Goal: Use online tool/utility: Utilize a website feature to perform a specific function

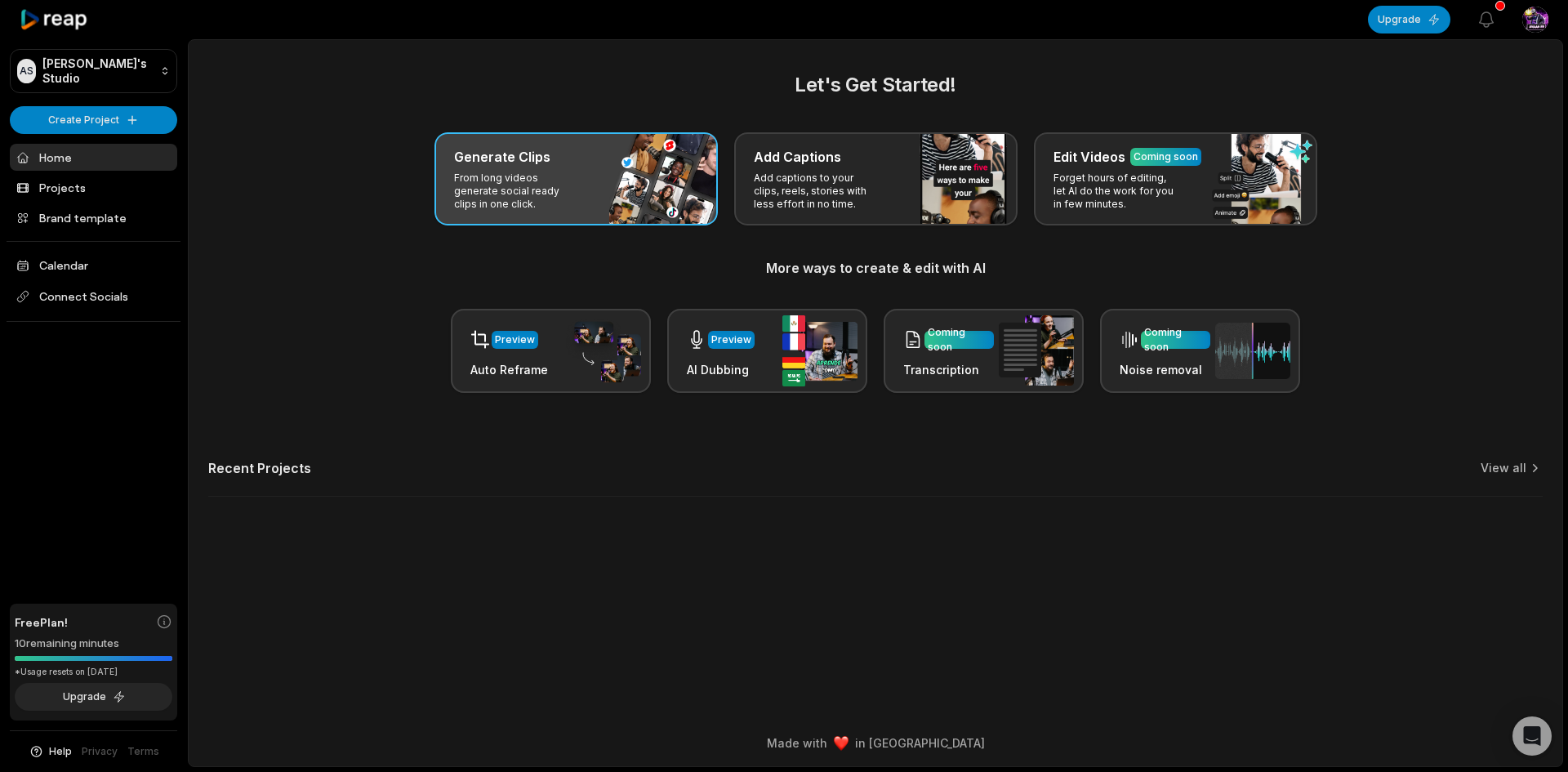
click at [667, 175] on div "Generate Clips From long videos generate social ready clips in one click." at bounding box center [576, 179] width 283 height 93
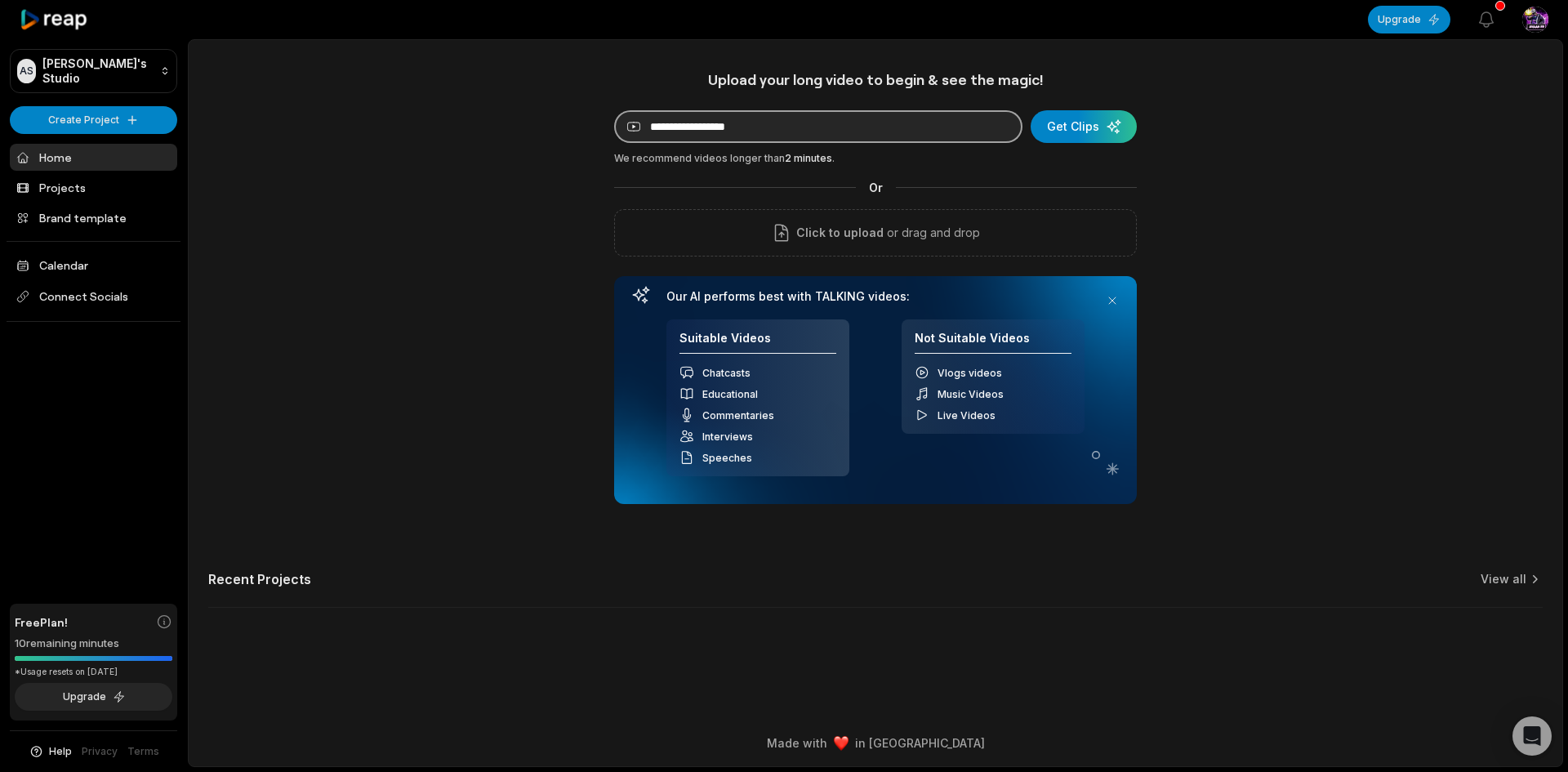
click at [839, 139] on input at bounding box center [818, 126] width 409 height 32
click at [863, 118] on input at bounding box center [818, 126] width 409 height 32
paste input "**********"
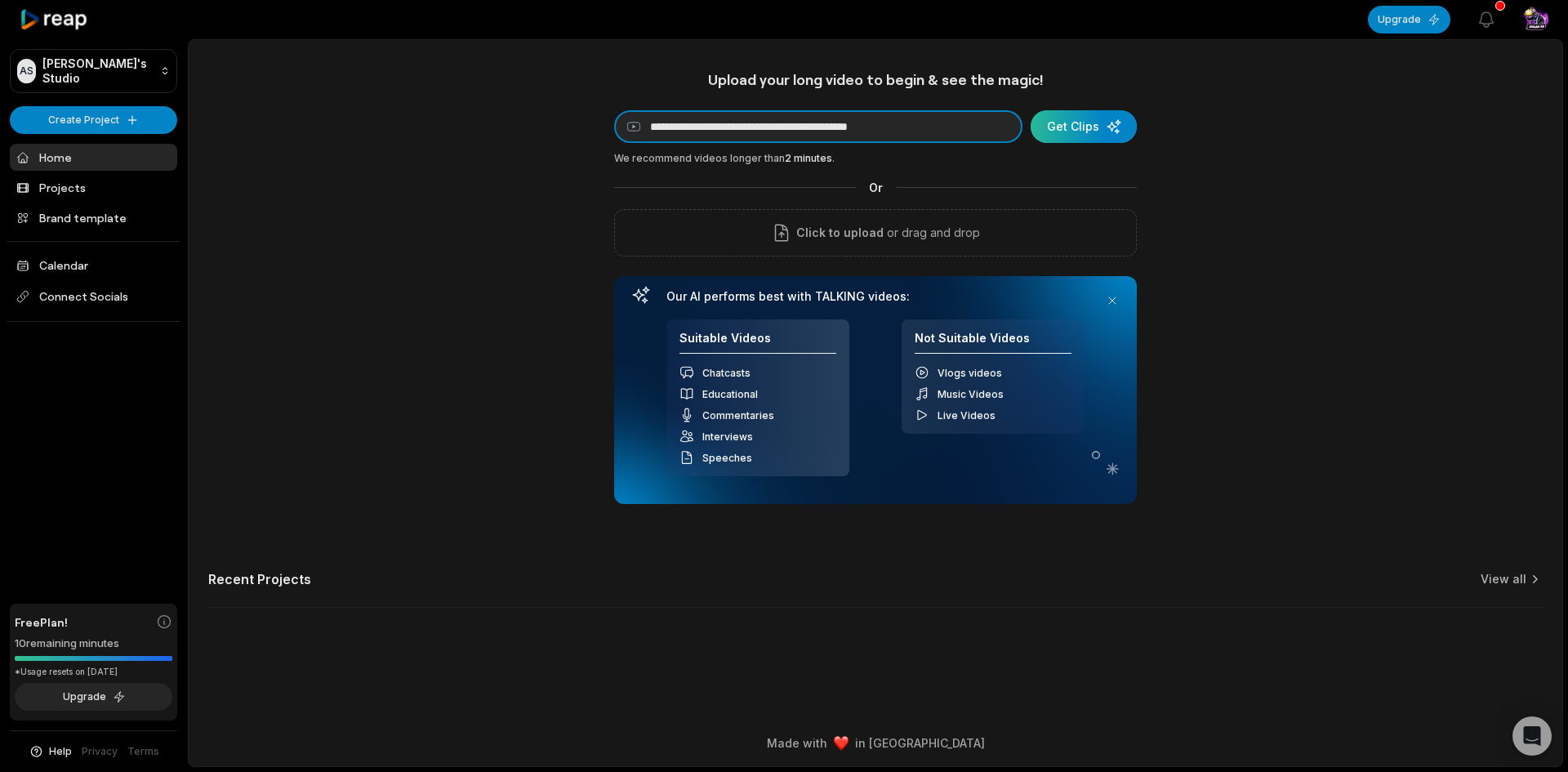
type input "**********"
click at [1062, 124] on div "submit" at bounding box center [1084, 126] width 106 height 32
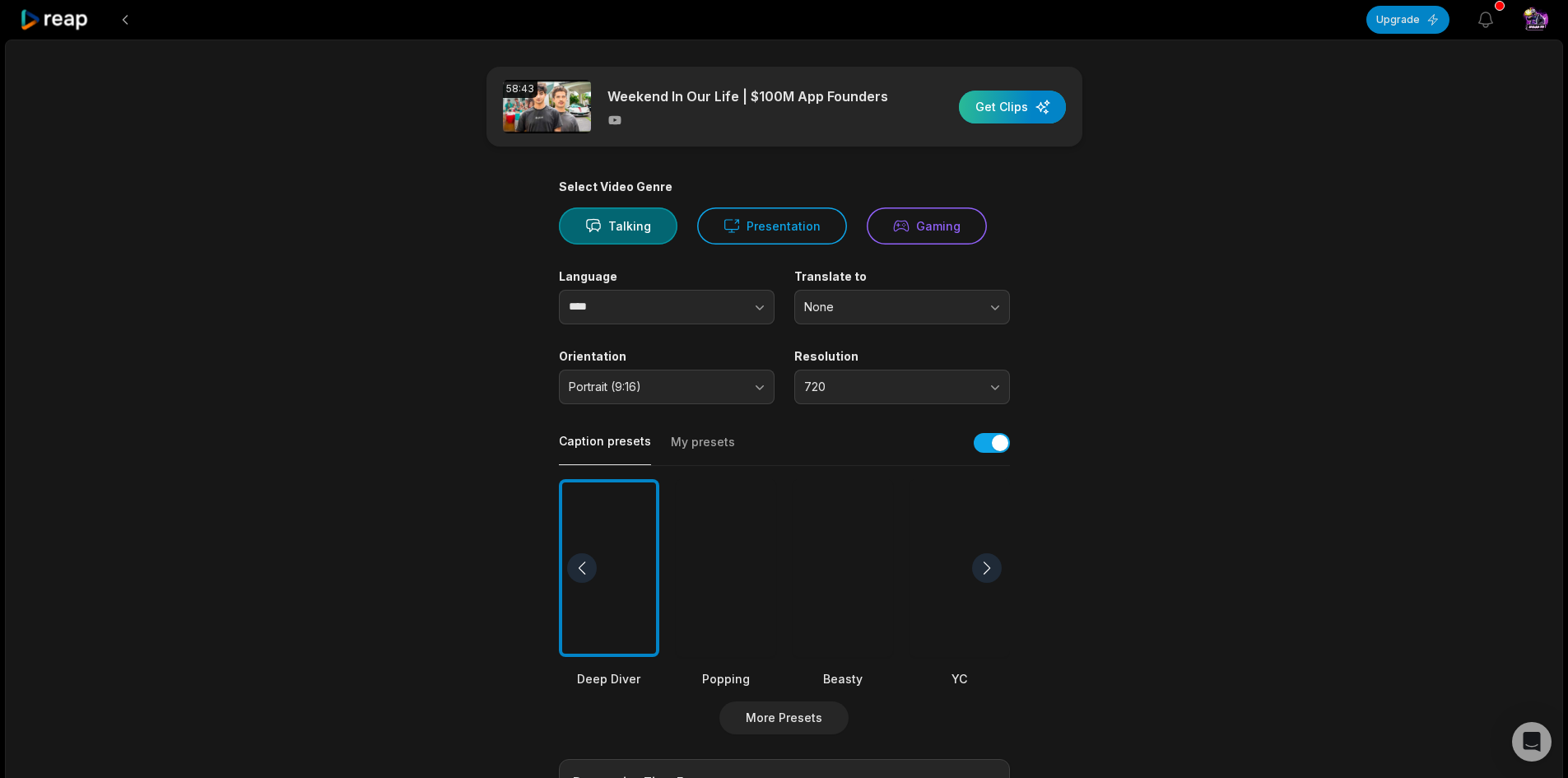
click at [1022, 98] on div "button" at bounding box center [1013, 106] width 107 height 32
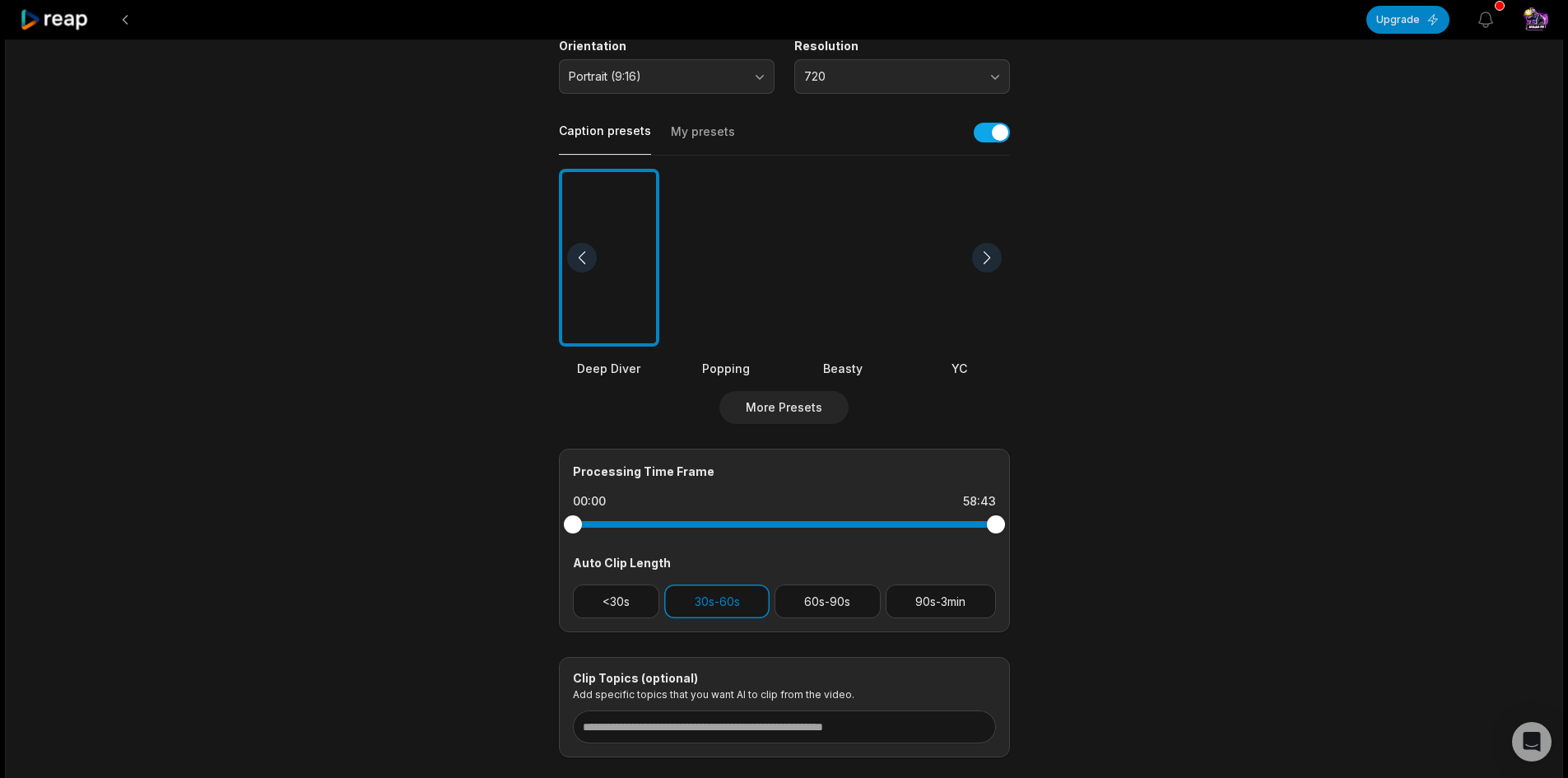
drag, startPoint x: 1259, startPoint y: 342, endPoint x: 1253, endPoint y: 356, distance: 15.2
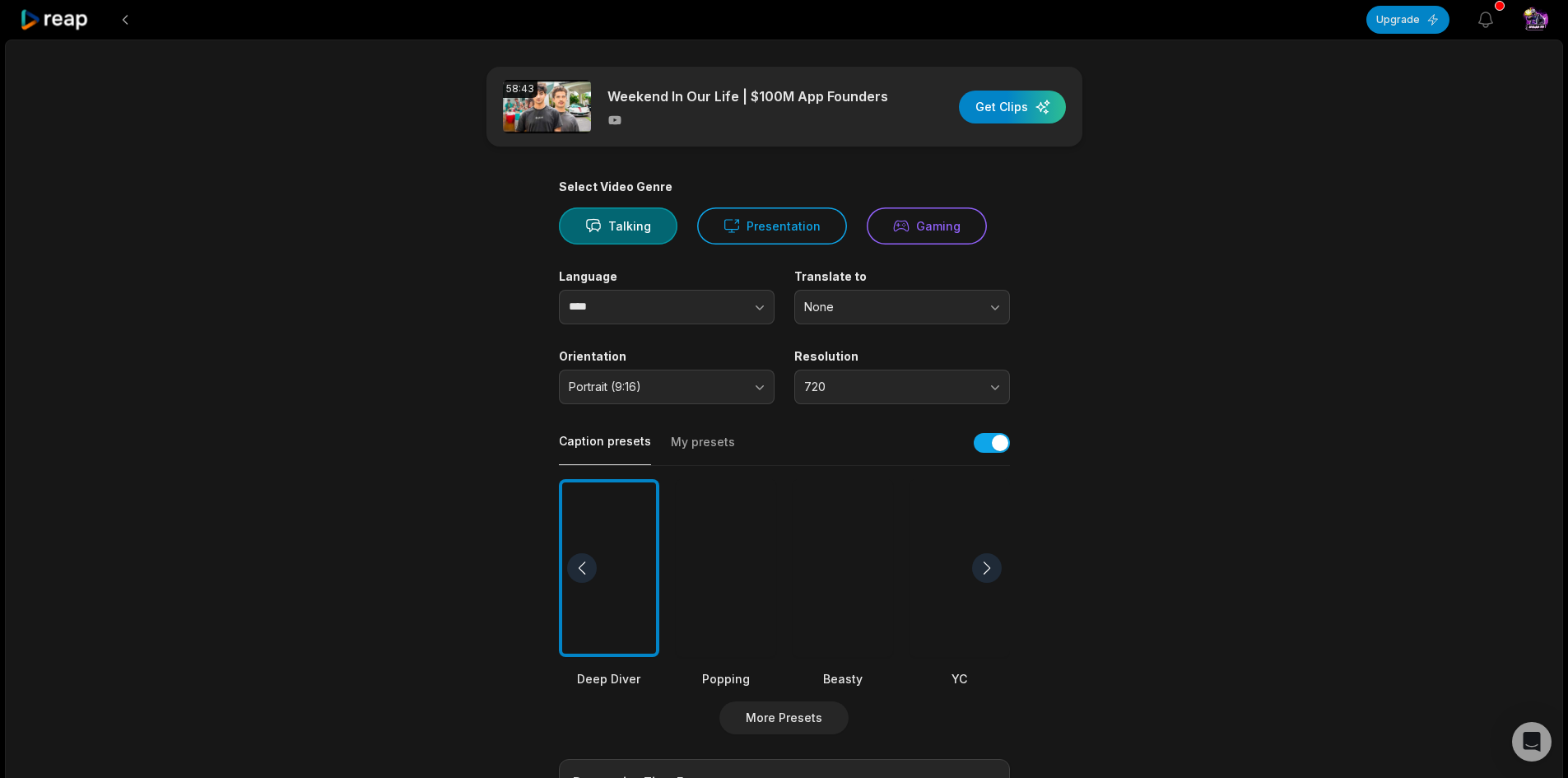
drag, startPoint x: 1140, startPoint y: 546, endPoint x: 1150, endPoint y: 313, distance: 233.2
click at [1033, 113] on div "button" at bounding box center [1013, 106] width 107 height 32
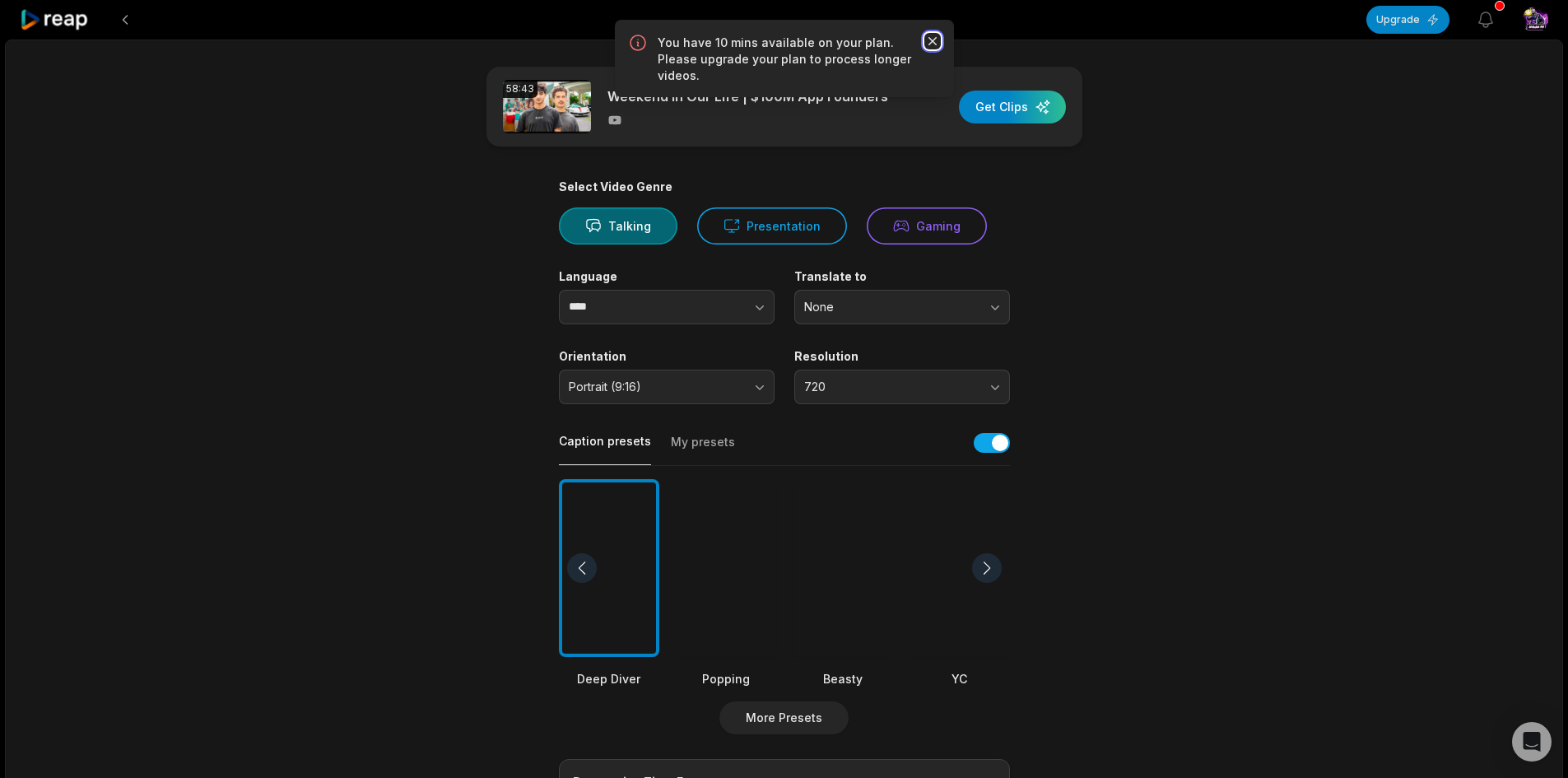
click at [929, 42] on icon "button" at bounding box center [933, 40] width 17 height 17
